Goal: Information Seeking & Learning: Learn about a topic

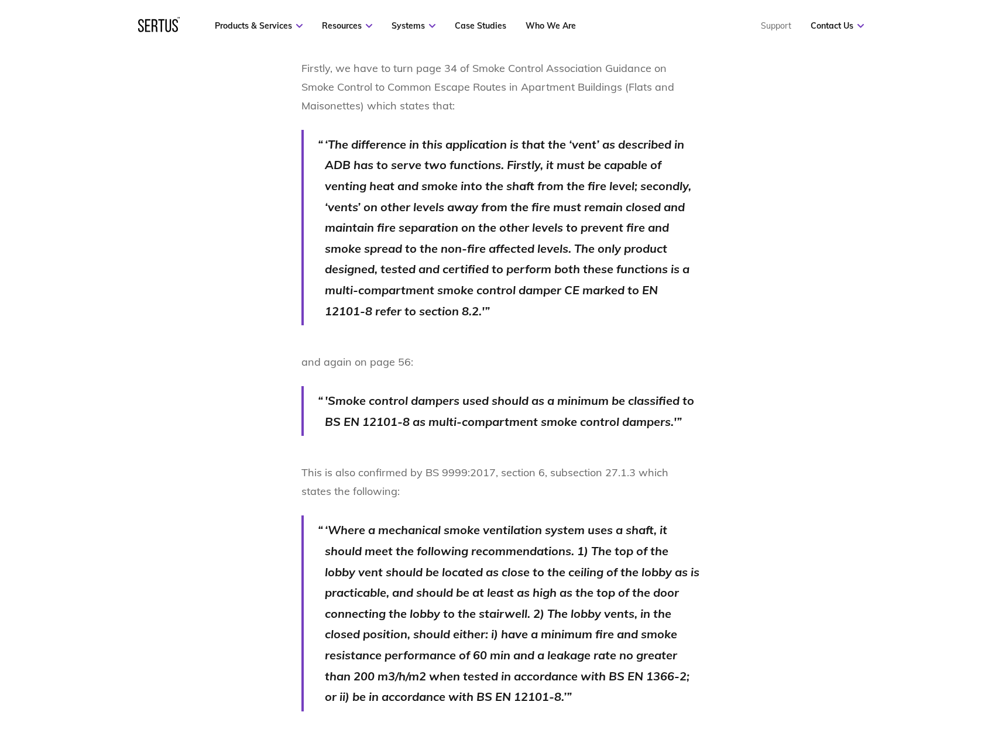
scroll to position [1054, 0]
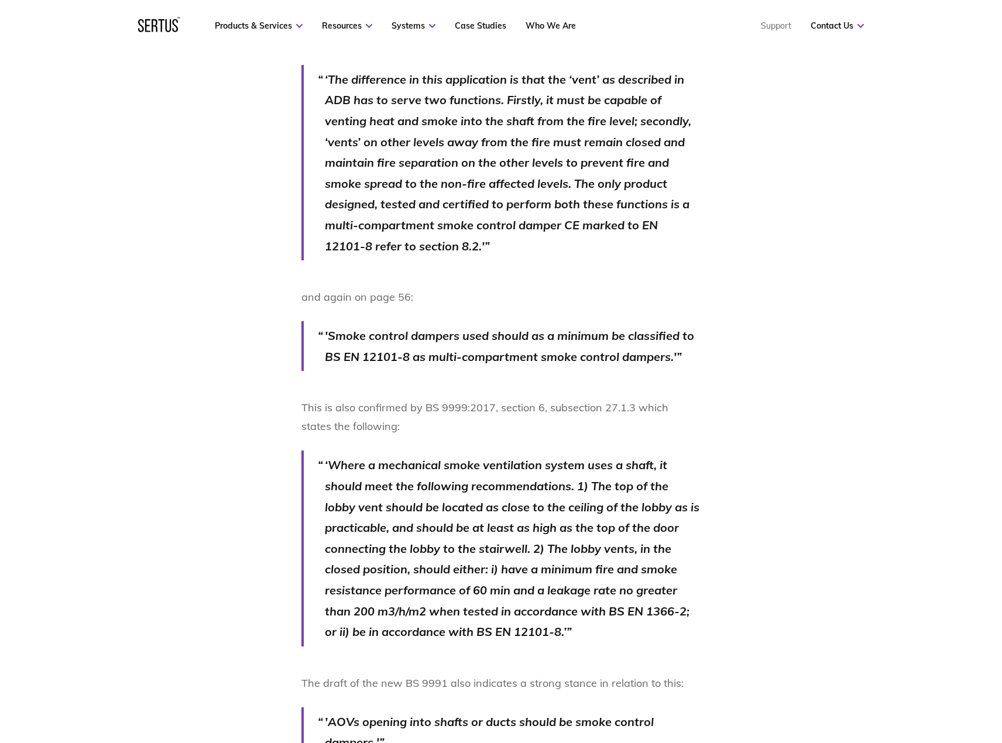
click at [192, 392] on div "People often ask us whether they can use fire doors as vents into smoke shafts.…" at bounding box center [501, 695] width 686 height 1940
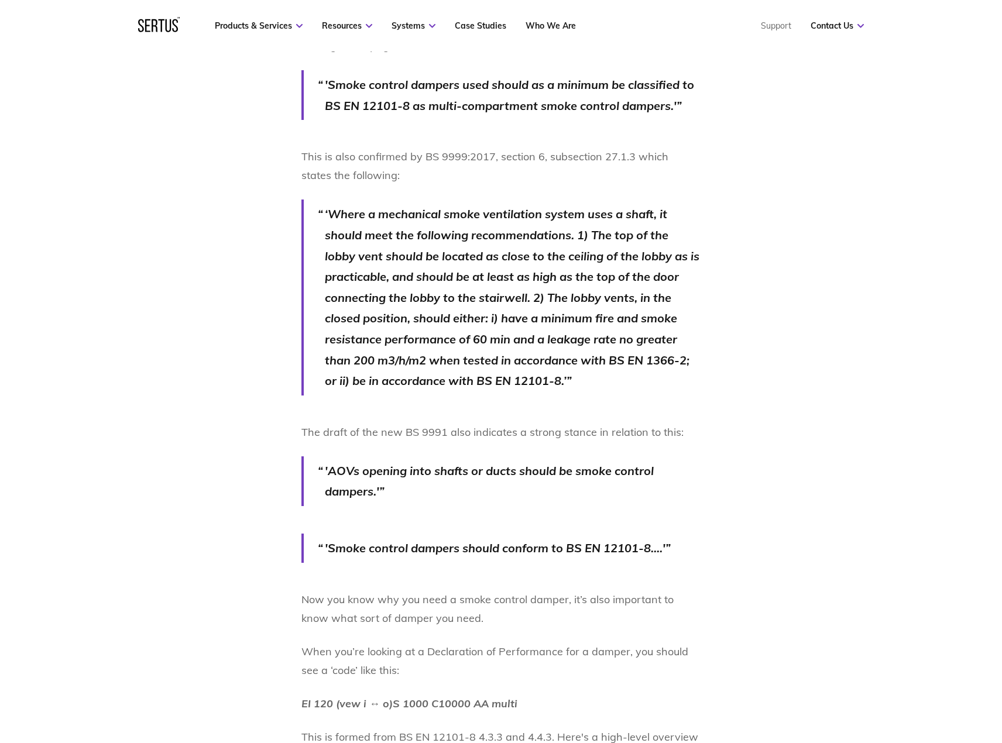
scroll to position [1346, 0]
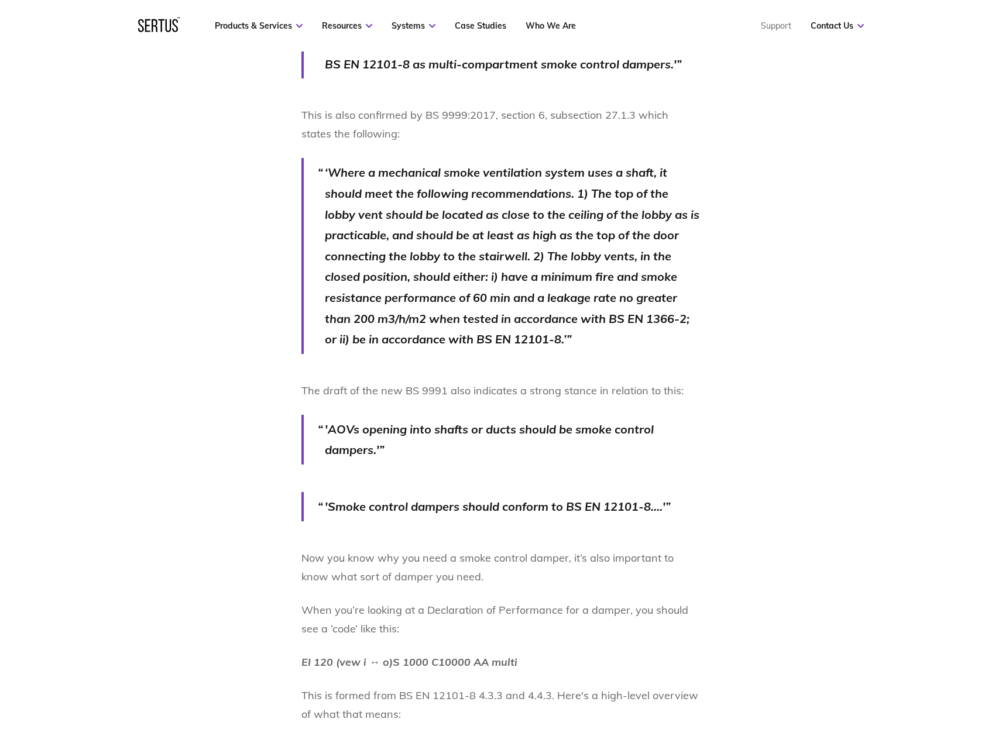
click at [173, 287] on div "People often ask us whether they can use fire doors as vents into smoke shafts.…" at bounding box center [501, 402] width 686 height 1940
click at [215, 271] on div "People often ask us whether they can use fire doors as vents into smoke shafts.…" at bounding box center [501, 402] width 686 height 1940
click at [253, 441] on div "People often ask us whether they can use fire doors as vents into smoke shafts.…" at bounding box center [501, 402] width 686 height 1940
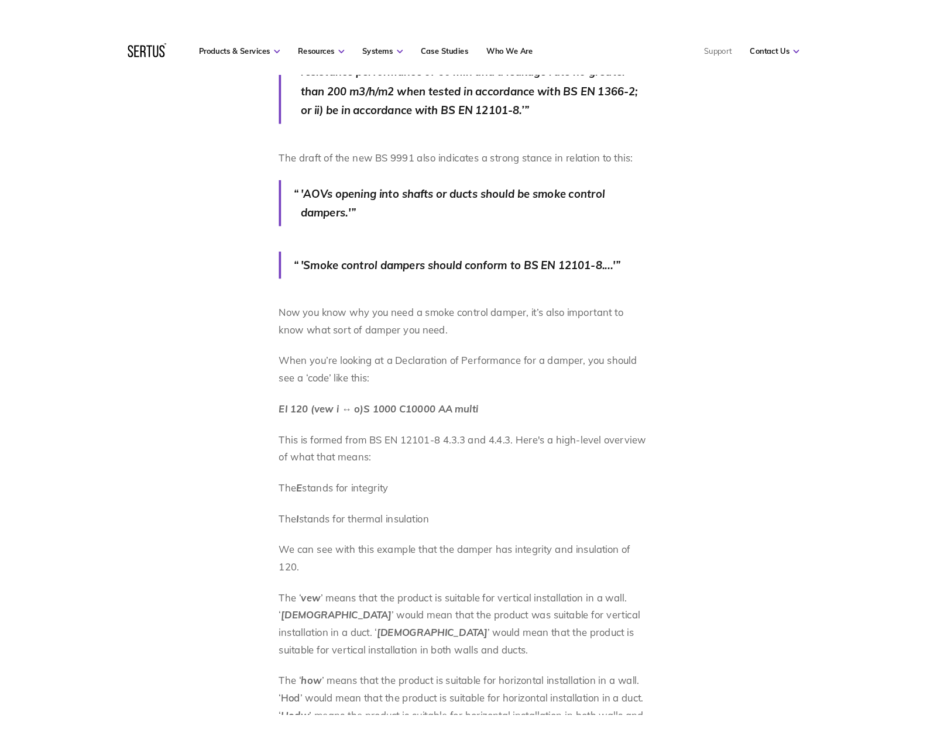
scroll to position [1639, 0]
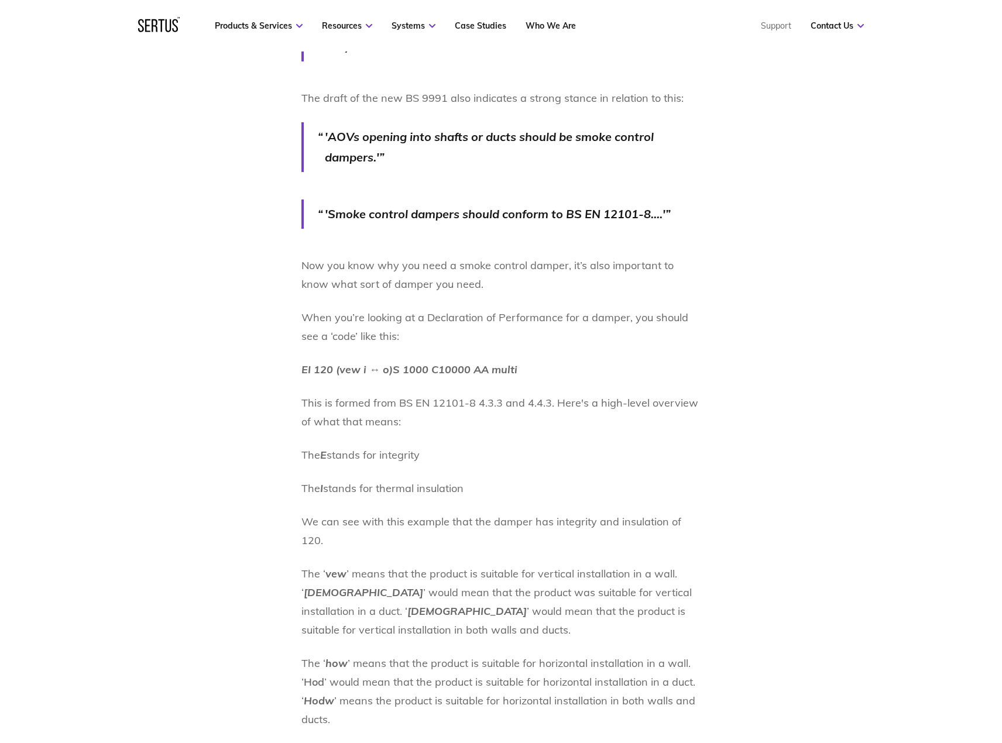
click at [242, 342] on div "People often ask us whether they can use fire doors as vents into smoke shafts.…" at bounding box center [501, 109] width 686 height 1940
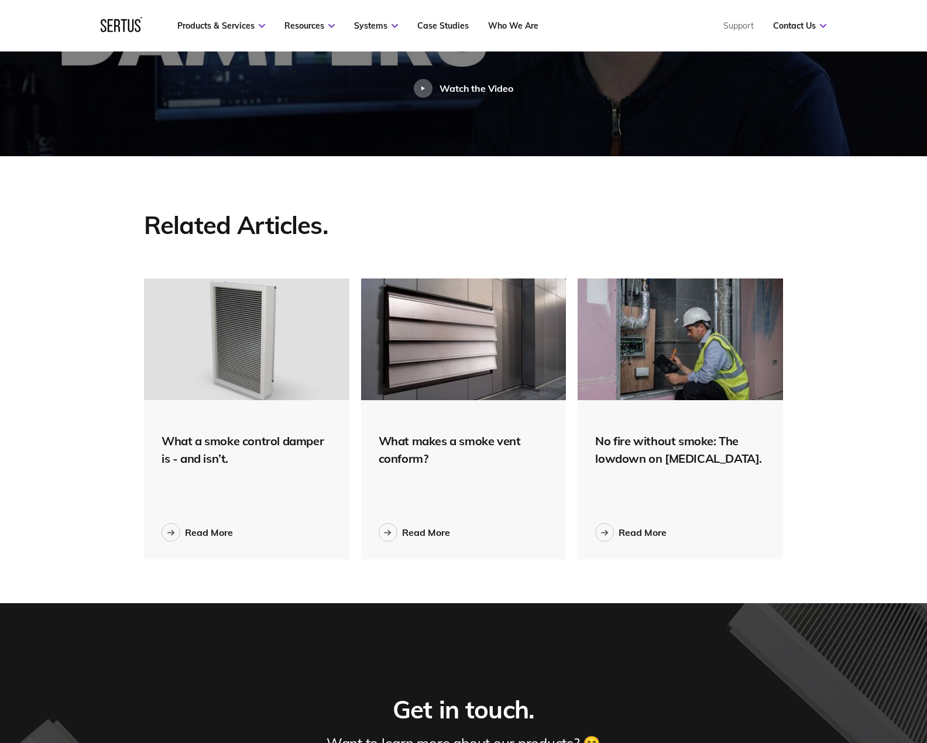
scroll to position [2986, 0]
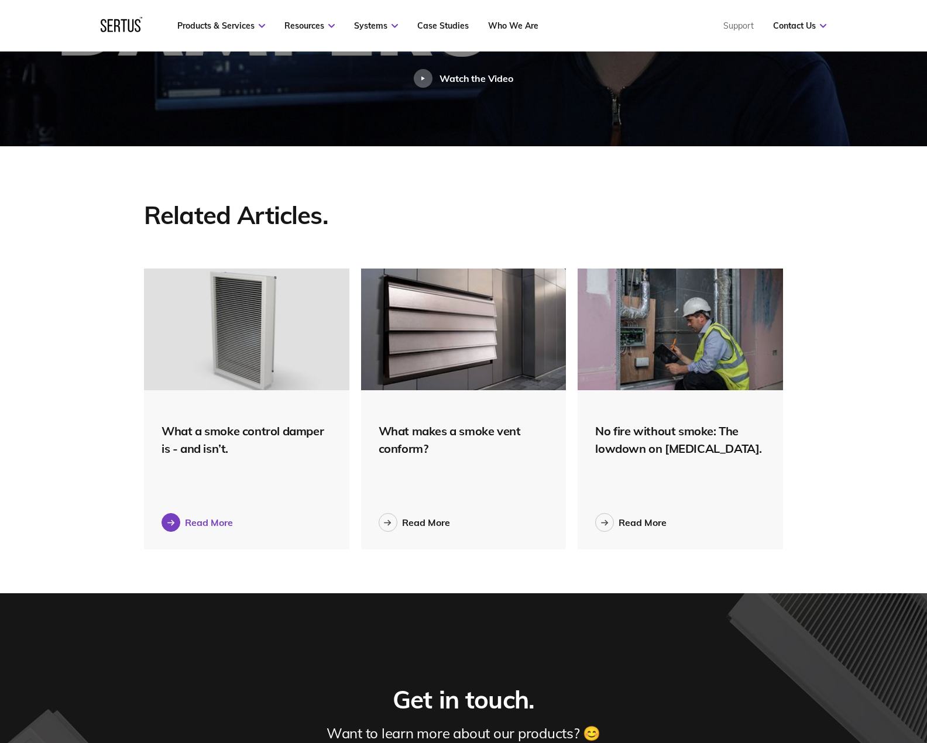
click at [209, 517] on div "Read More" at bounding box center [209, 523] width 48 height 12
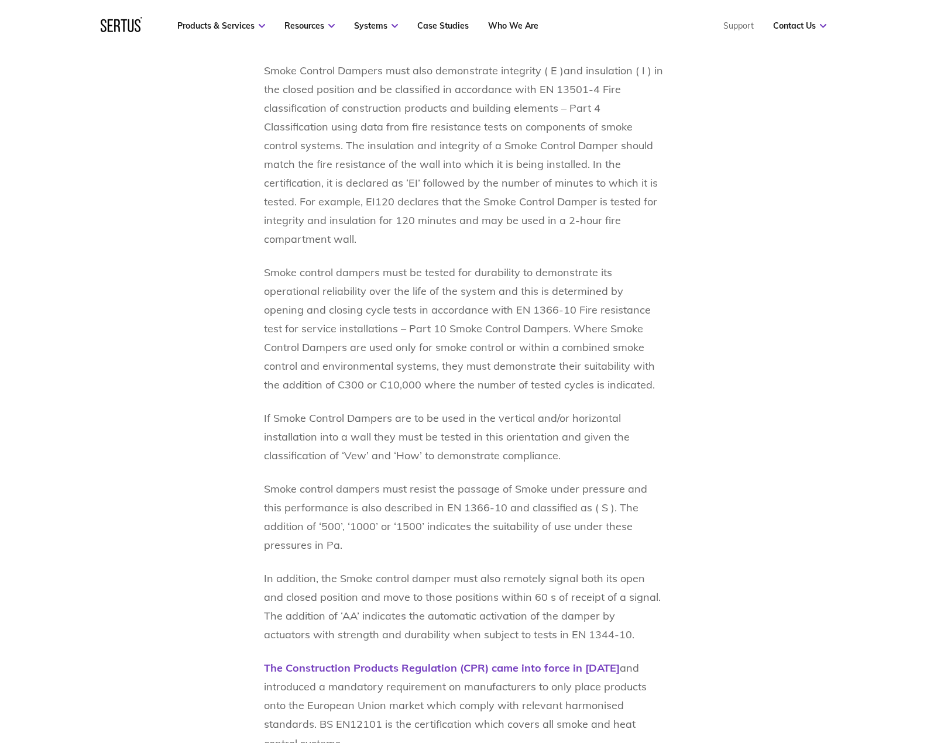
scroll to position [1288, 0]
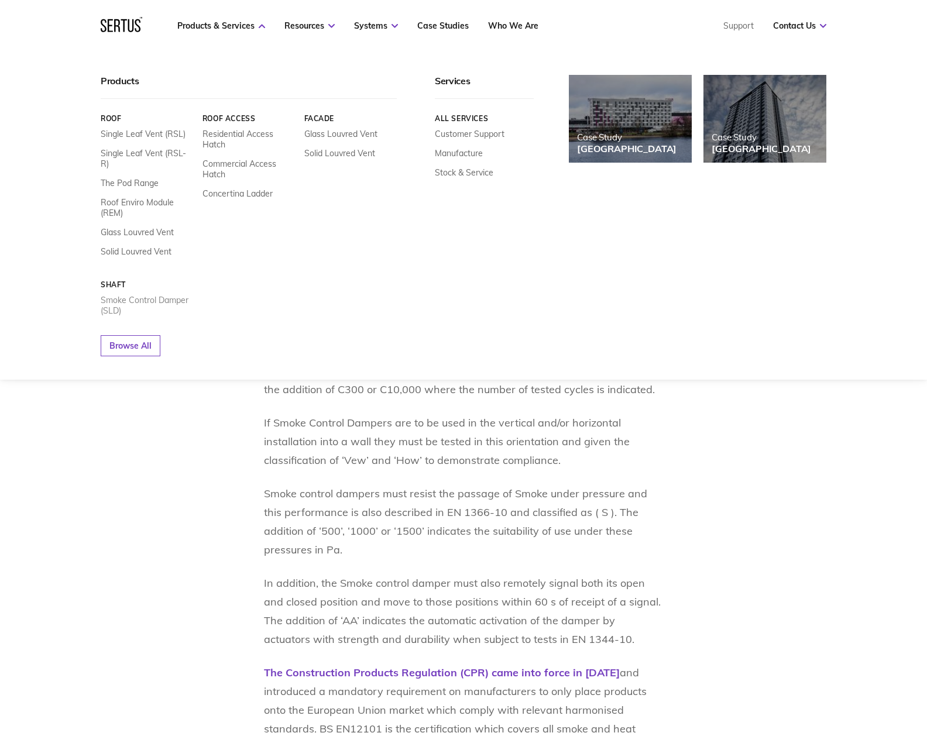
click at [156, 295] on link "Smoke Control Damper (SLD)" at bounding box center [147, 305] width 93 height 21
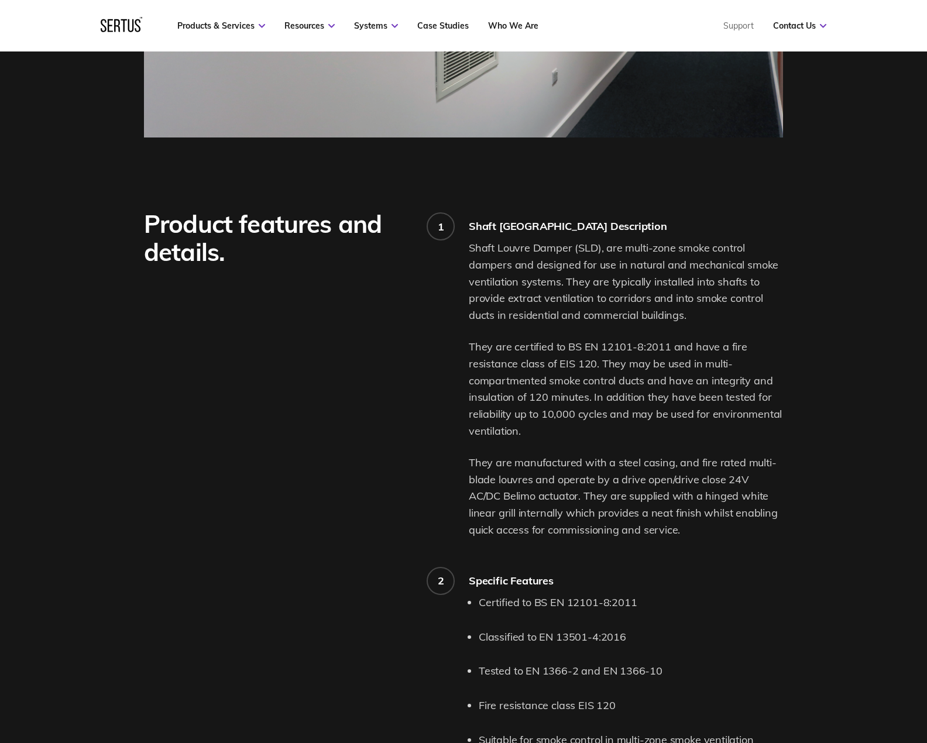
scroll to position [820, 0]
